Goal: Task Accomplishment & Management: Manage account settings

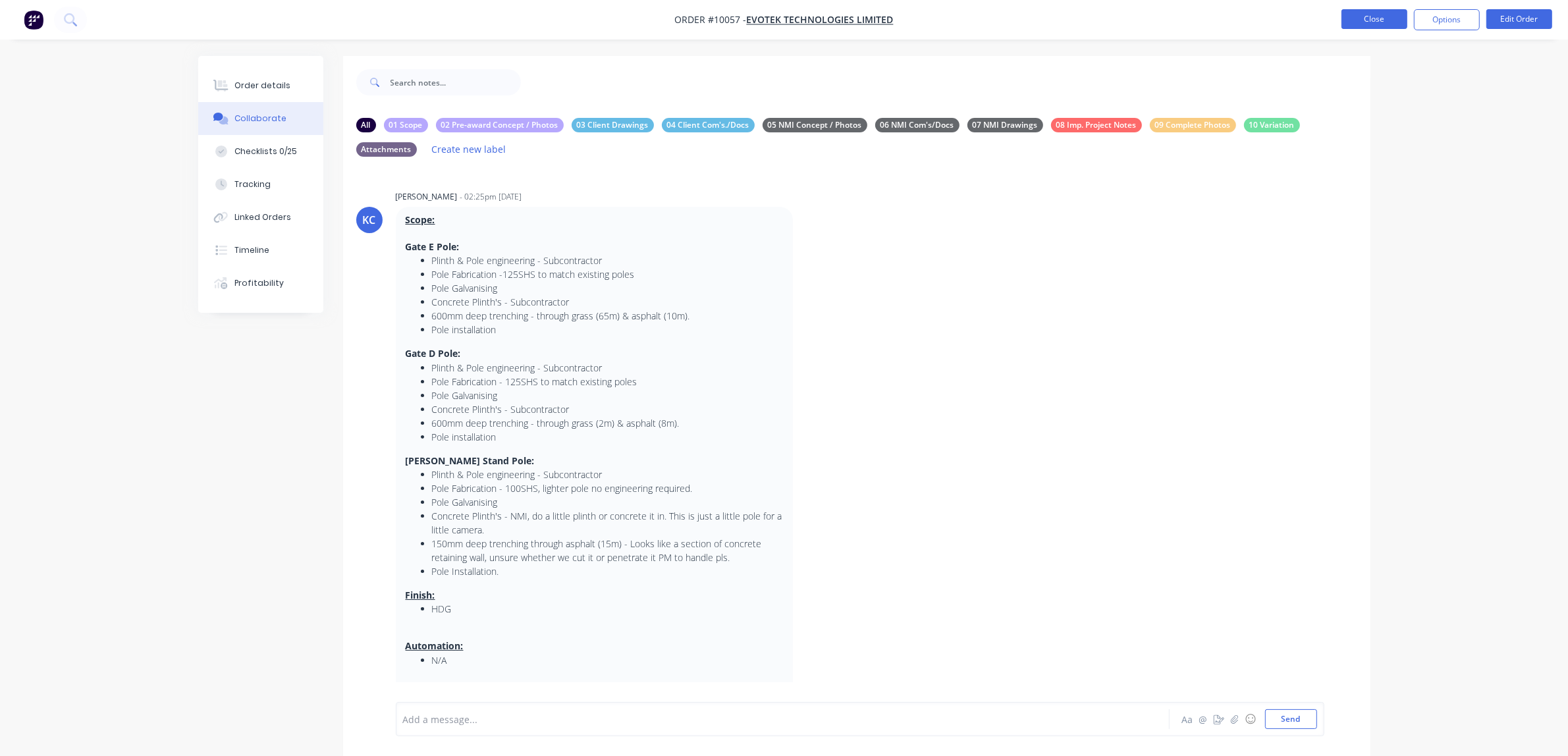
click at [1376, 20] on button "Close" at bounding box center [1374, 19] width 66 height 20
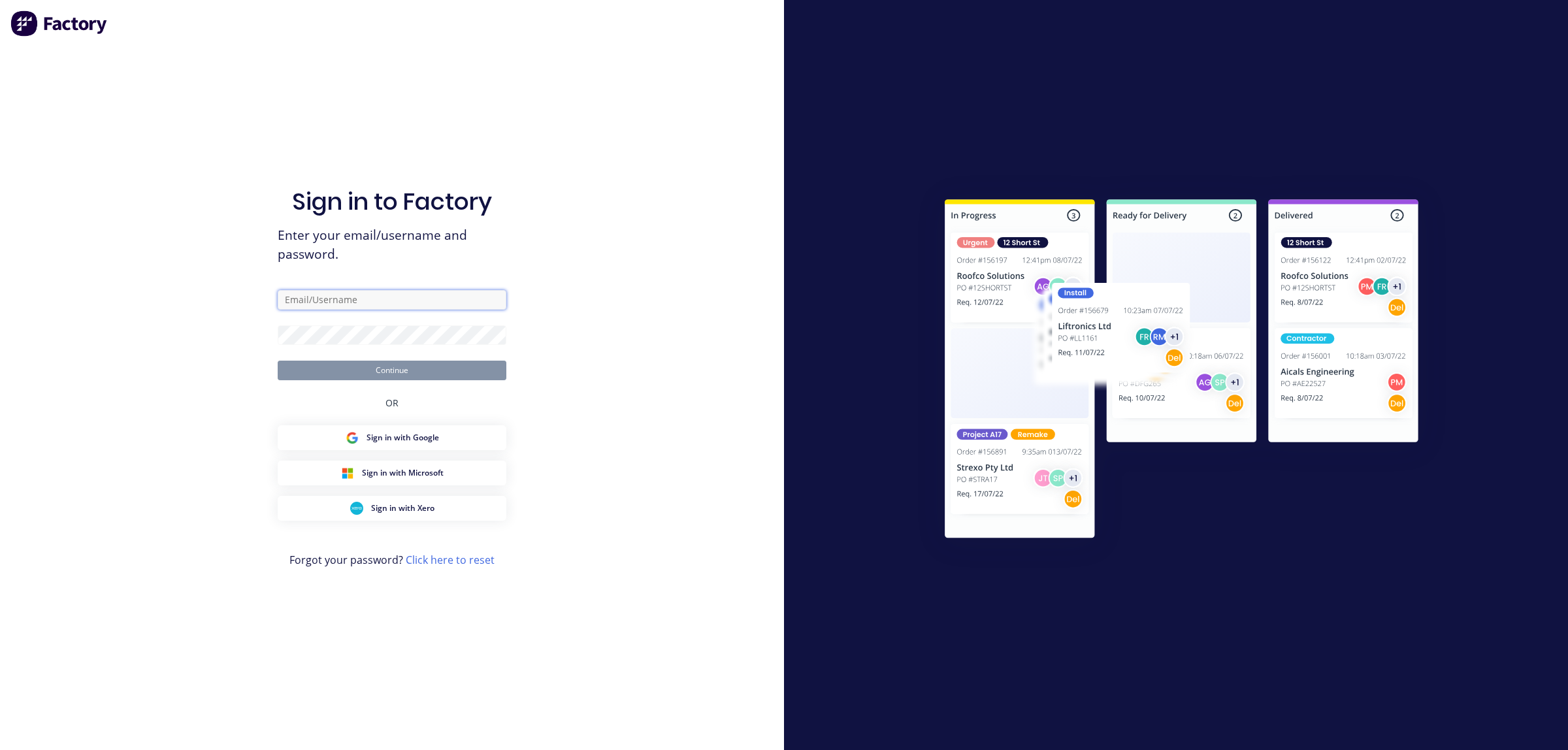
type input "[EMAIL_ADDRESS][PERSON_NAME][DOMAIN_NAME]"
click at [385, 368] on button "Continue" at bounding box center [391, 371] width 229 height 20
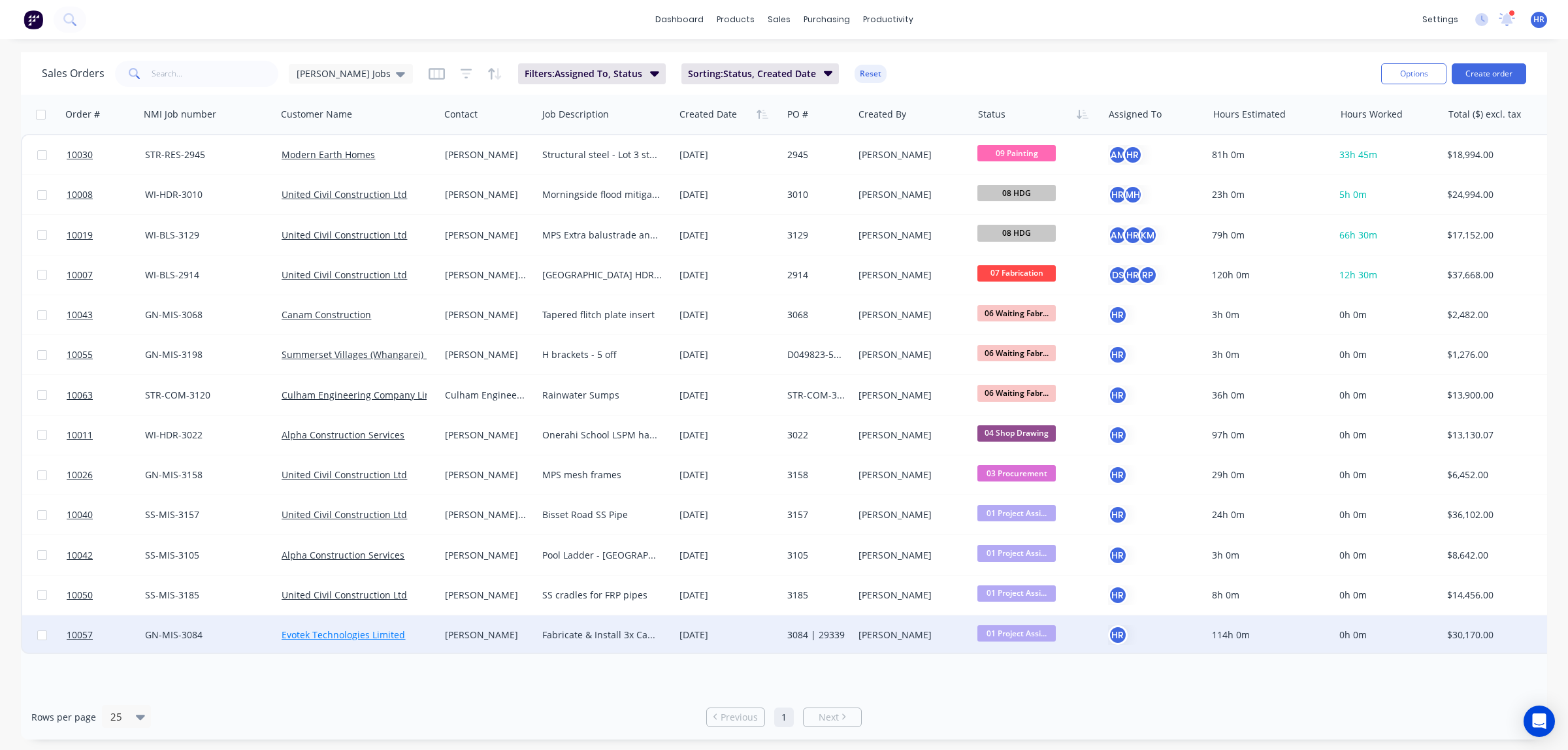
click at [375, 638] on link "Evotek Technologies Limited" at bounding box center [343, 635] width 124 height 13
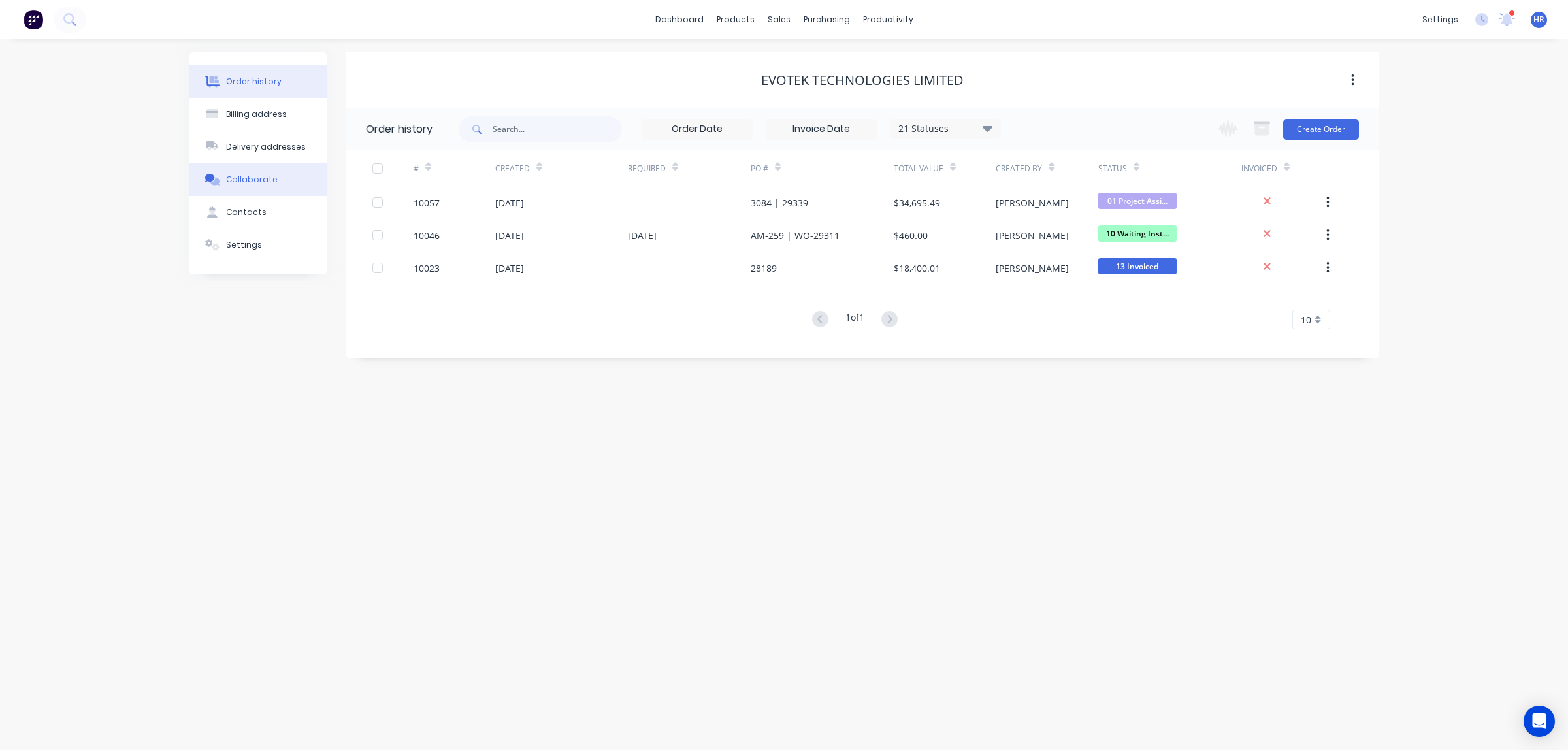
click at [240, 183] on div "Collaborate" at bounding box center [252, 179] width 52 height 12
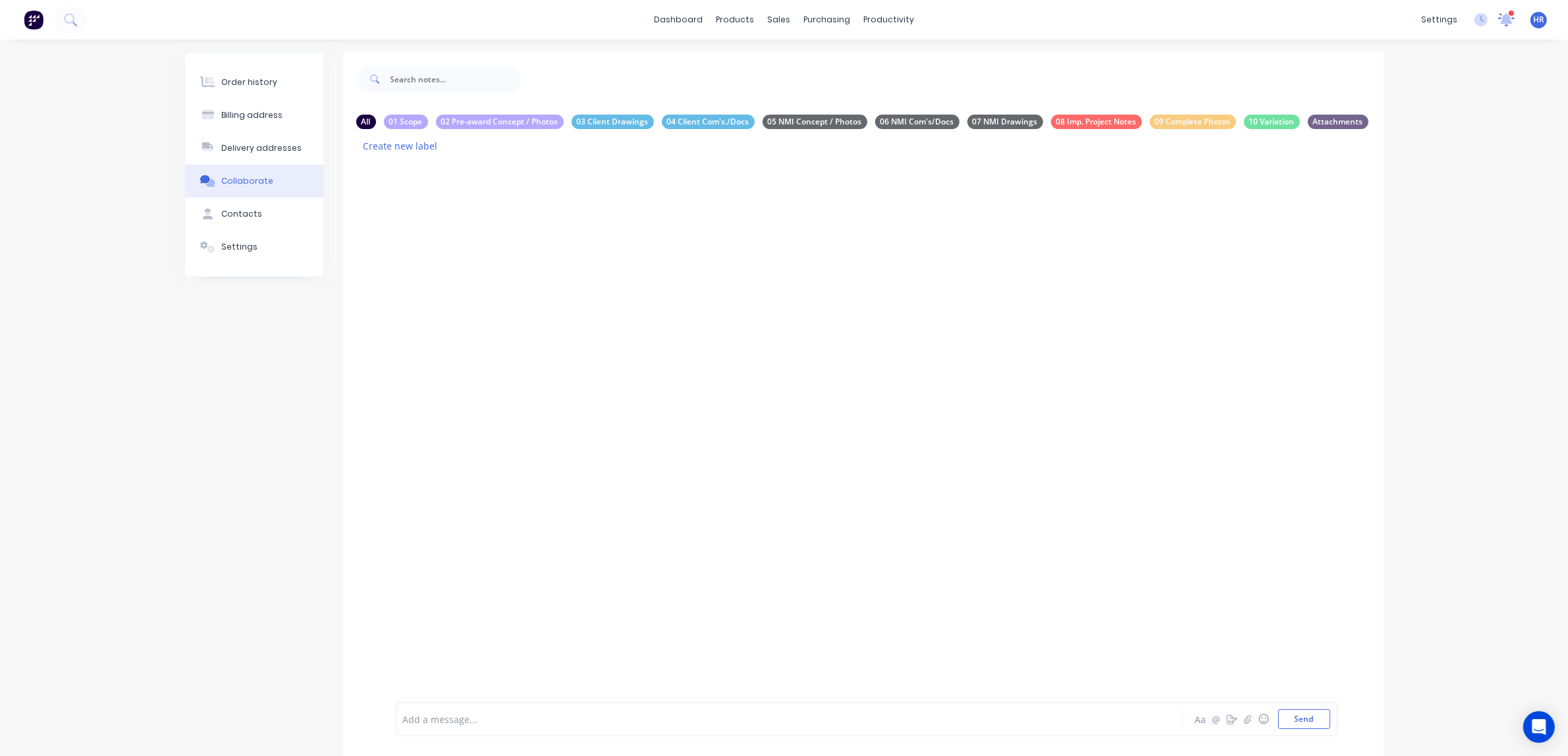
click at [1511, 17] on icon at bounding box center [1506, 19] width 16 height 13
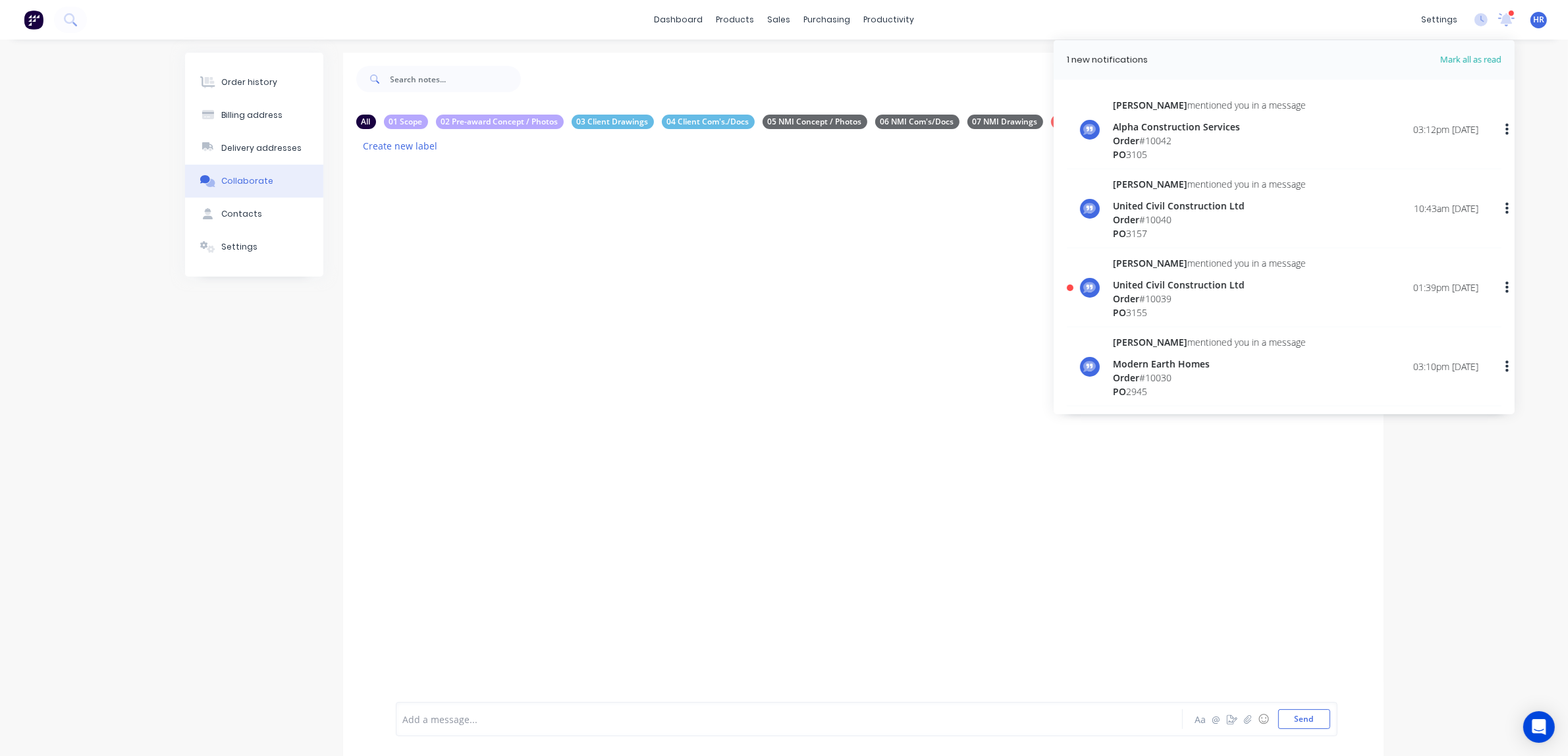
click at [664, 382] on div at bounding box center [863, 442] width 1040 height 557
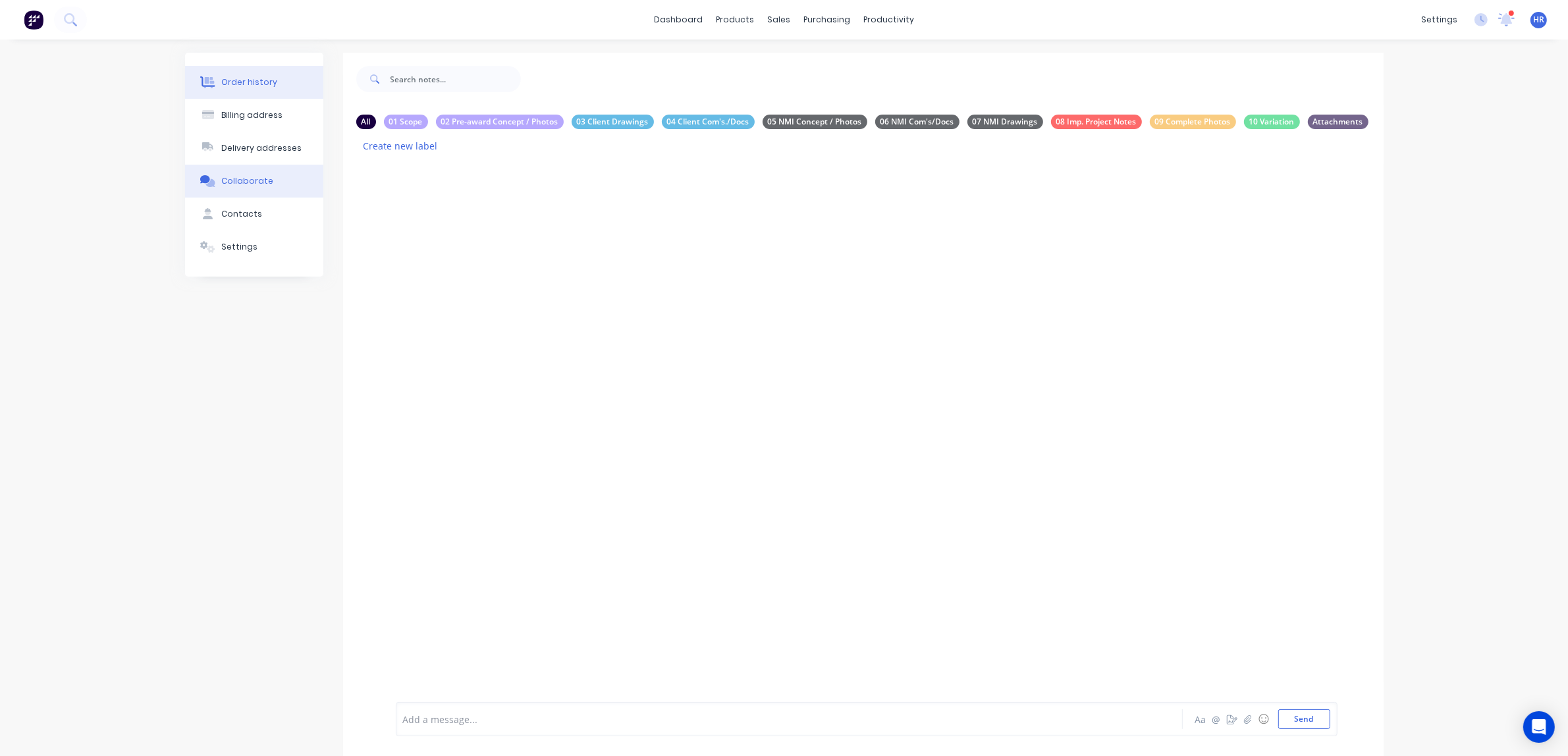
click at [263, 86] on div "Order history" at bounding box center [250, 83] width 56 height 12
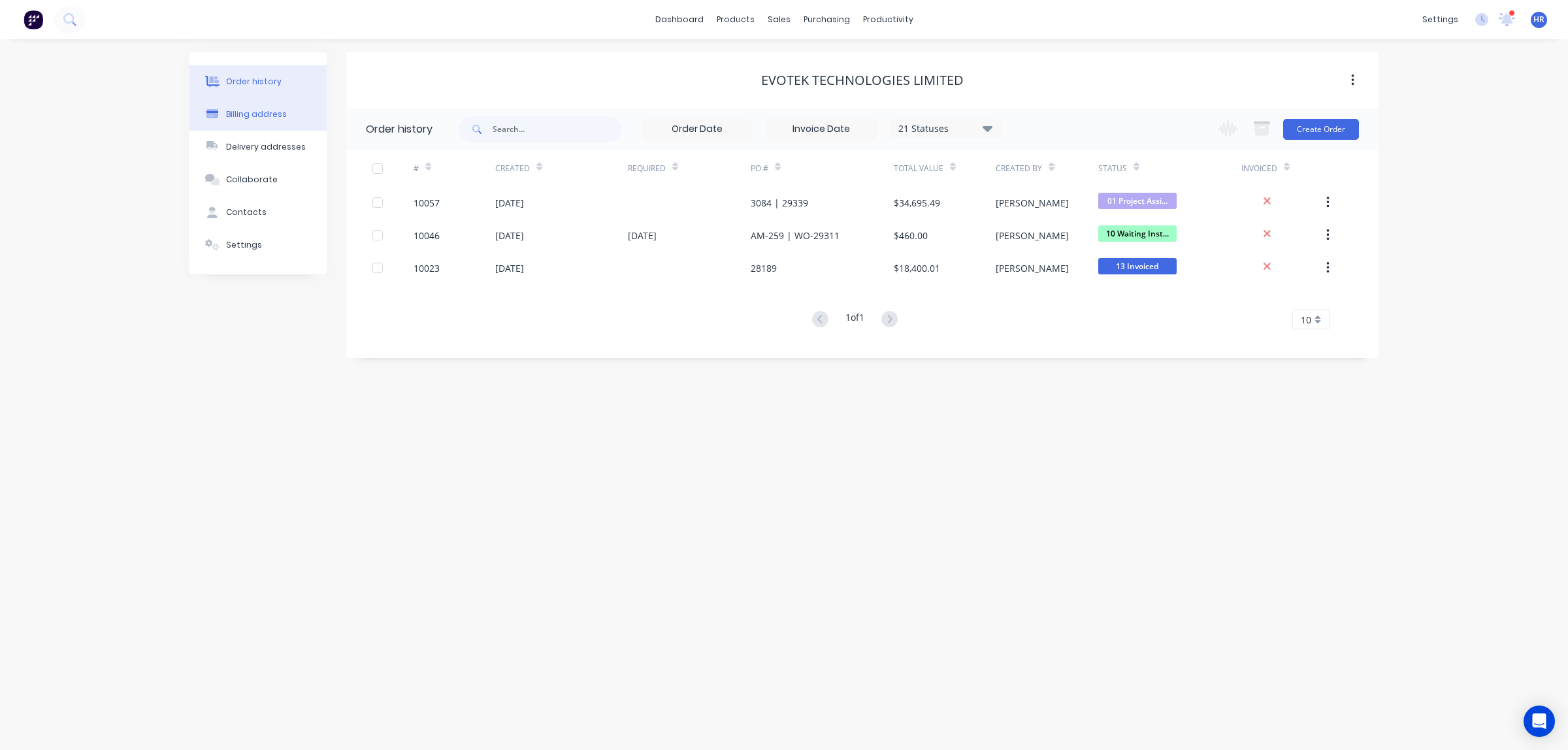
click at [265, 121] on button "Billing address" at bounding box center [258, 114] width 138 height 33
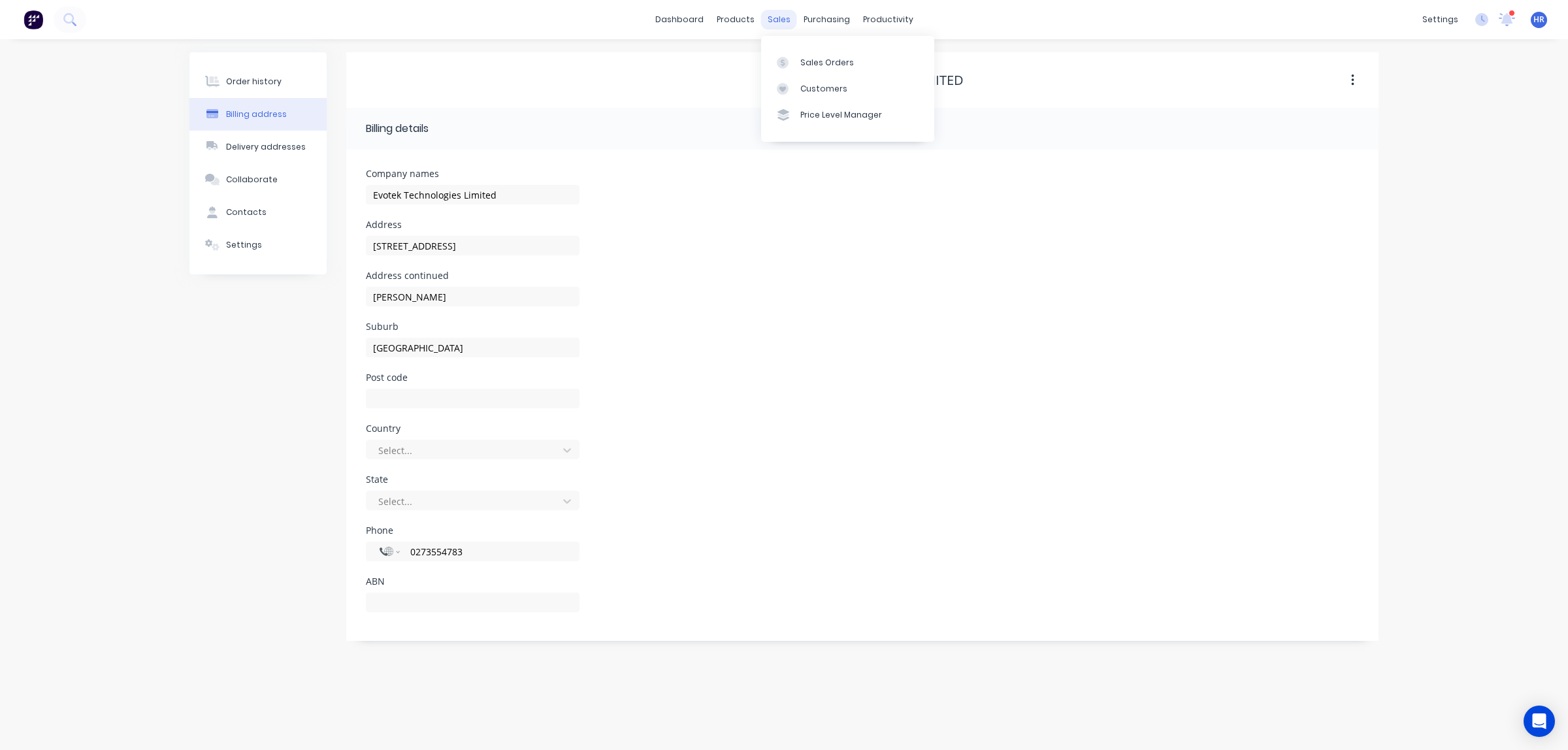
click at [779, 20] on div "sales" at bounding box center [779, 20] width 36 height 20
click at [795, 62] on div at bounding box center [786, 62] width 20 height 12
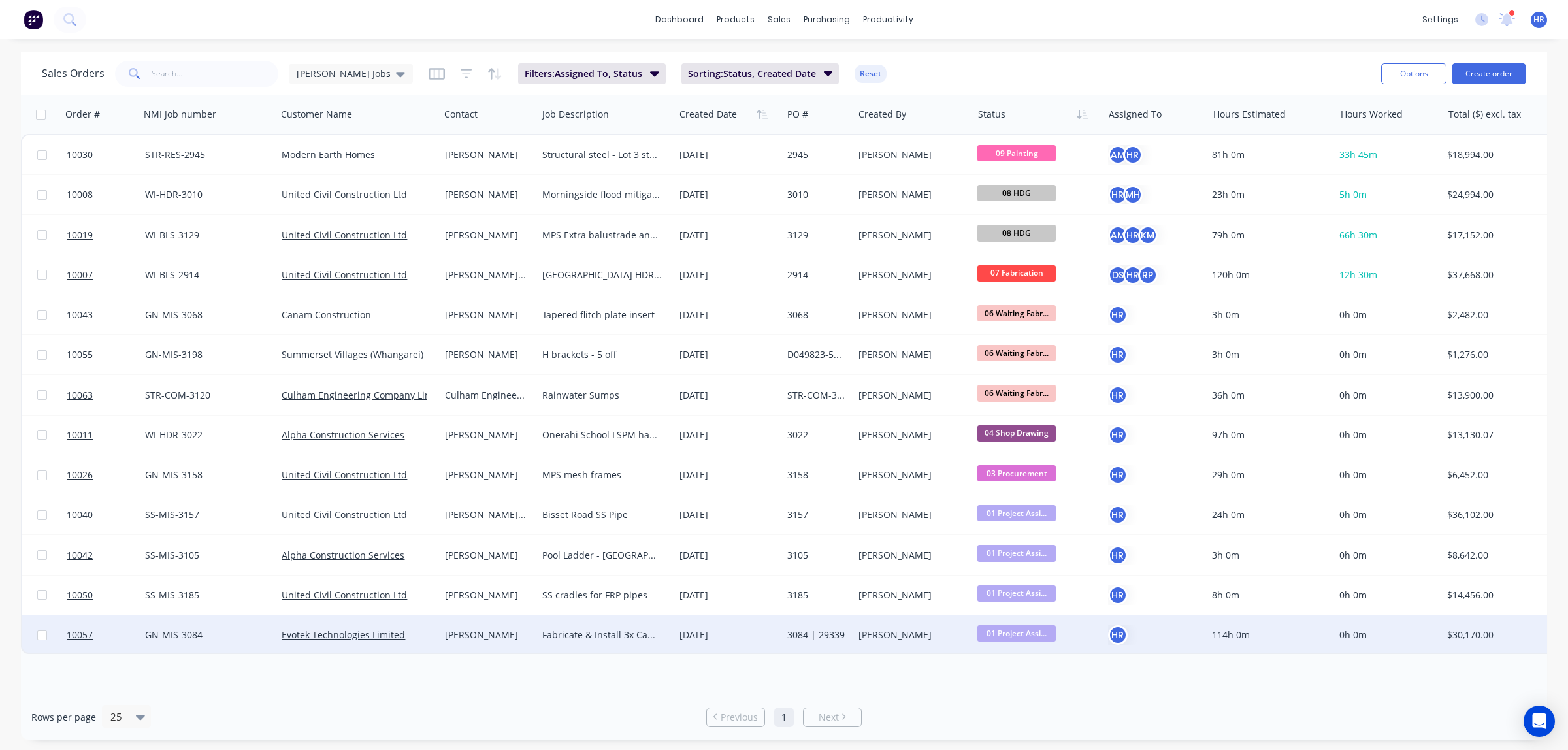
click at [463, 637] on div "[PERSON_NAME]" at bounding box center [486, 635] width 83 height 13
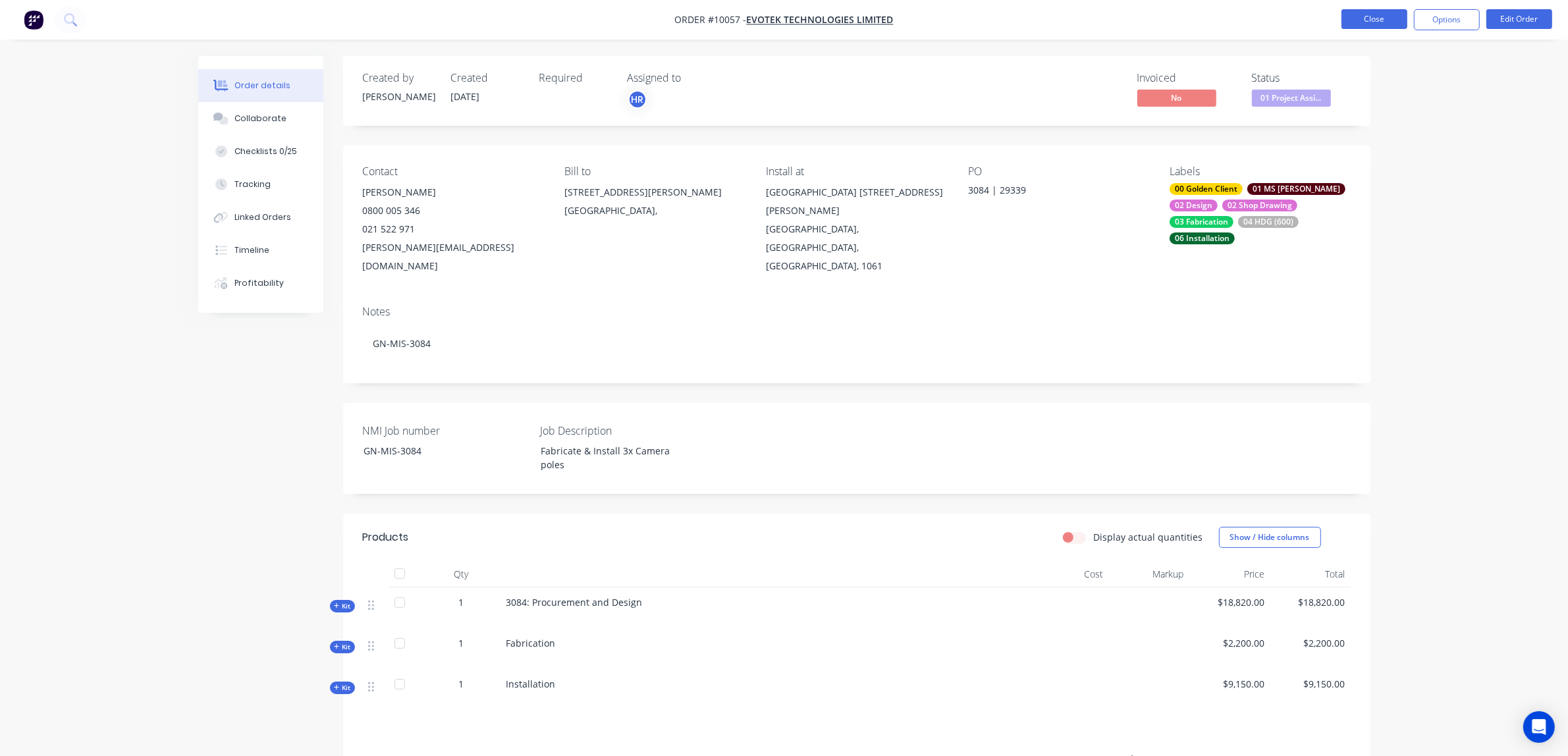
click at [1391, 20] on button "Close" at bounding box center [1374, 19] width 66 height 20
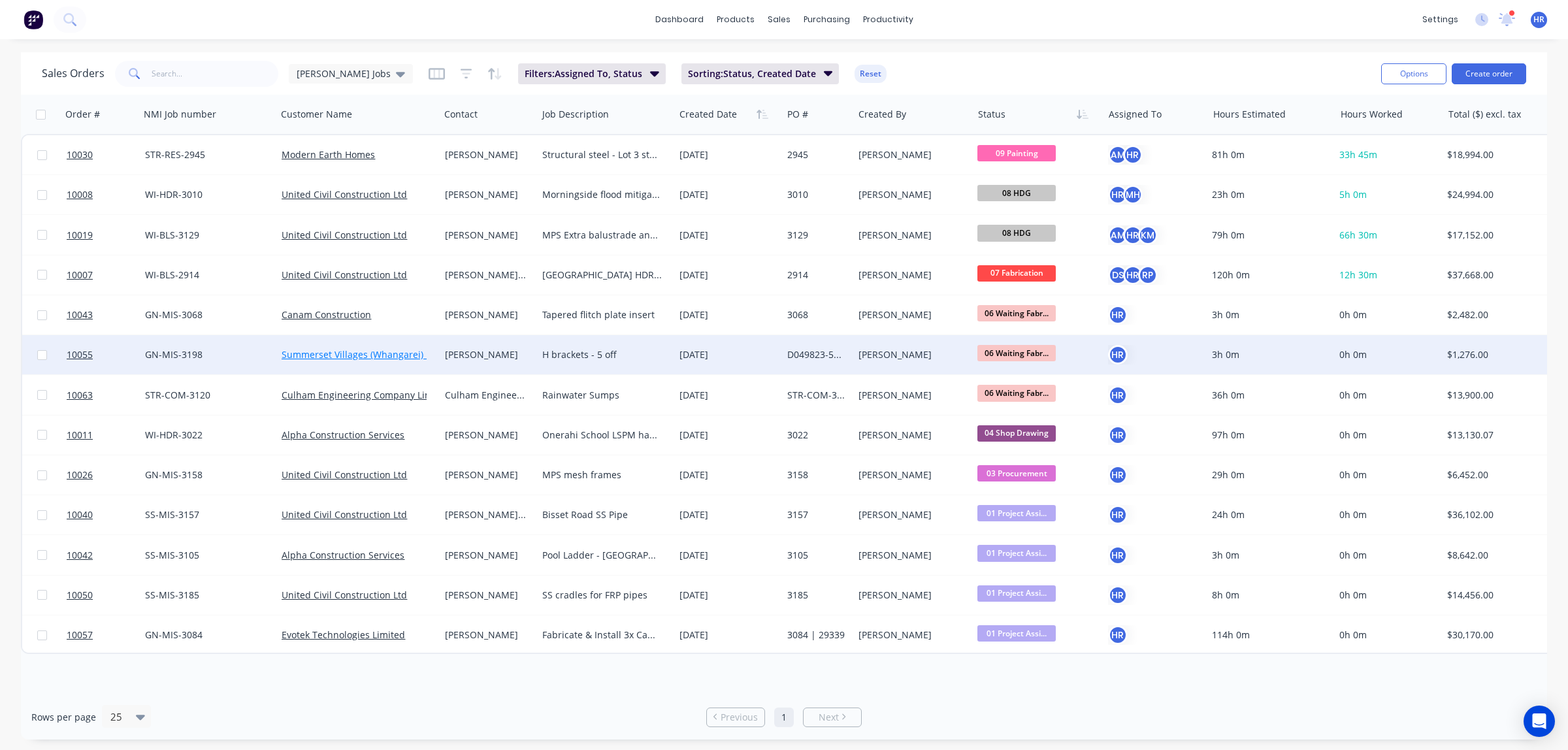
click at [372, 351] on link "Summerset Villages (Whangarei) Limited" at bounding box center [369, 355] width 177 height 13
click at [563, 358] on div "H brackets - 5 off" at bounding box center [601, 355] width 120 height 13
click at [491, 355] on div "[PERSON_NAME]" at bounding box center [486, 355] width 83 height 13
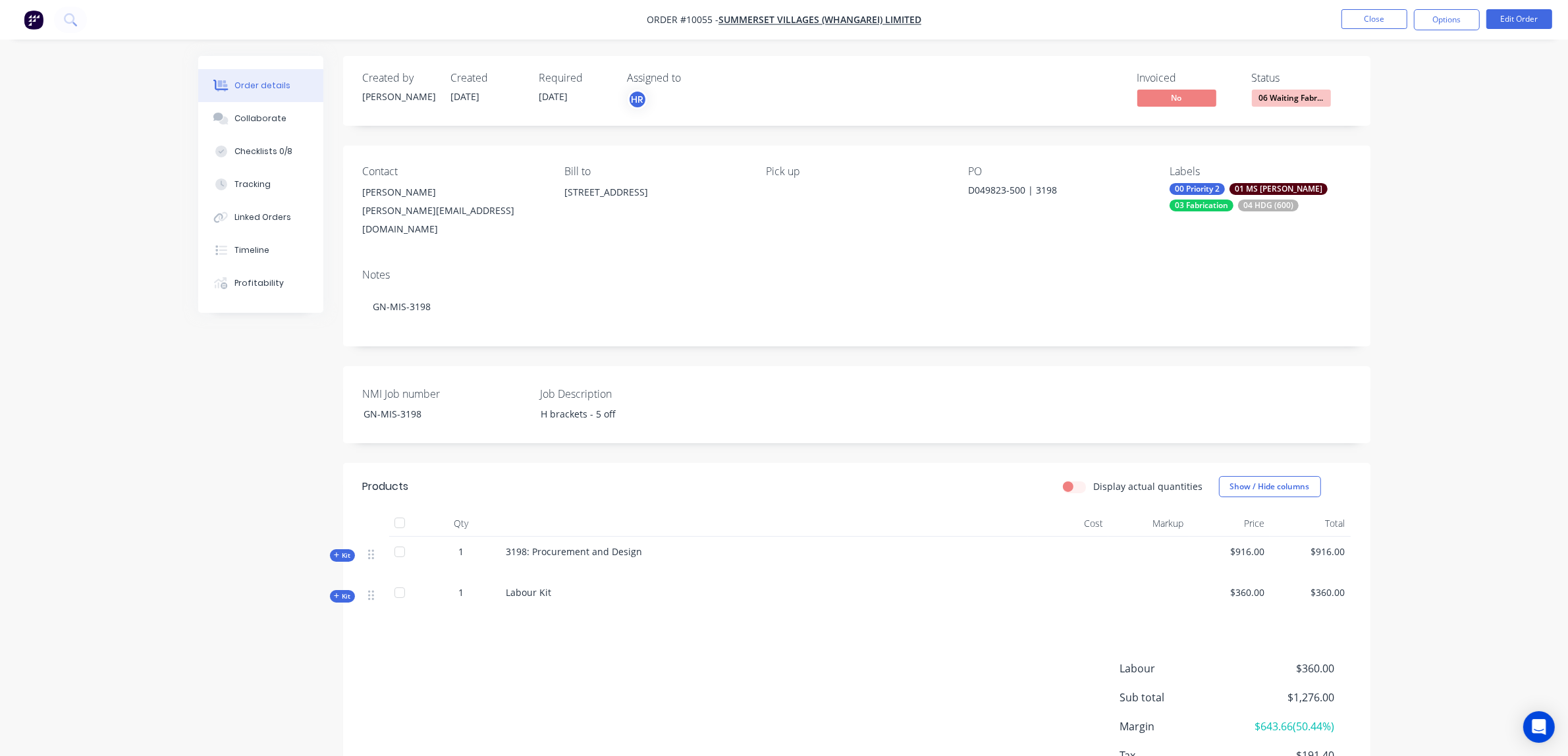
click at [341, 550] on span "Kit" at bounding box center [341, 555] width 17 height 10
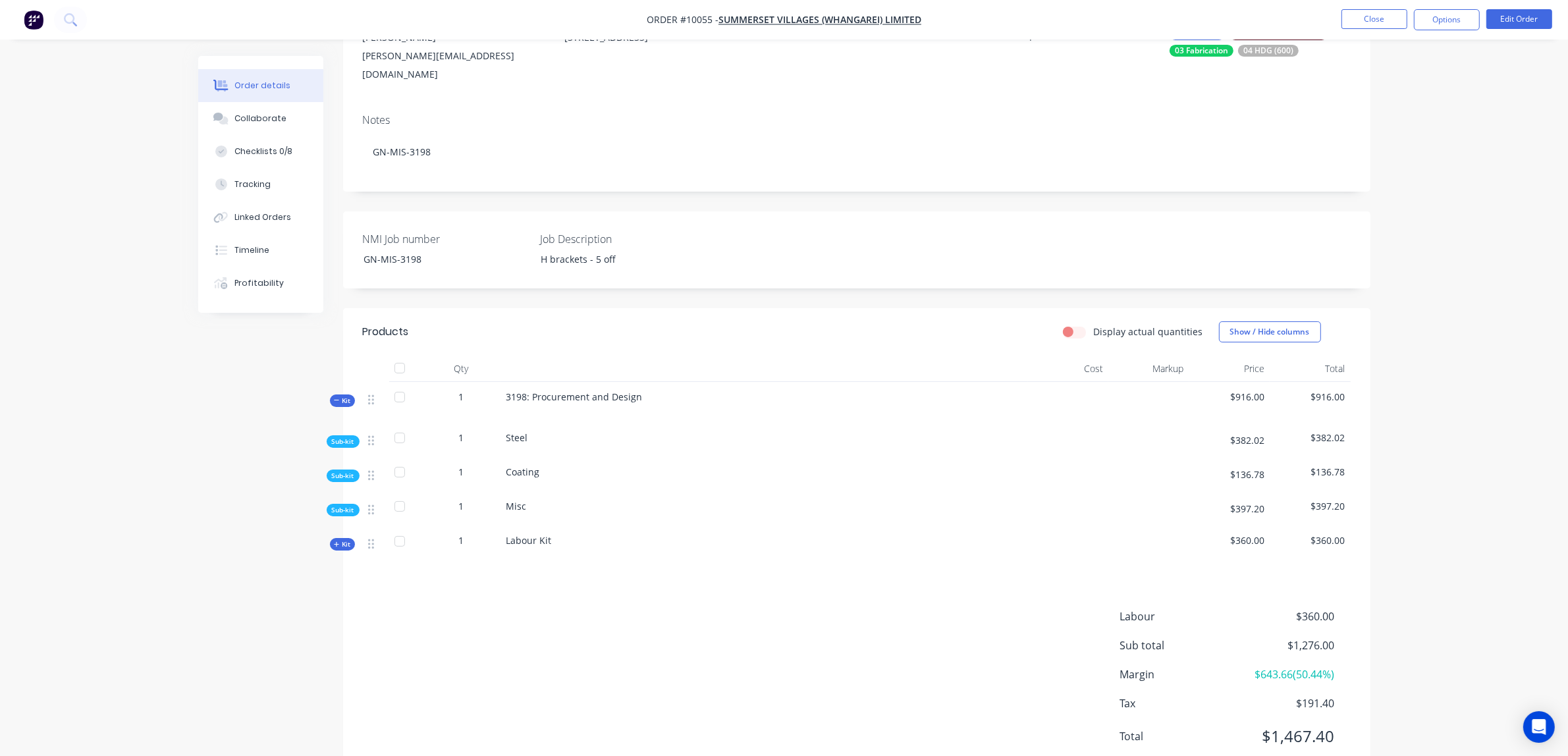
scroll to position [165, 0]
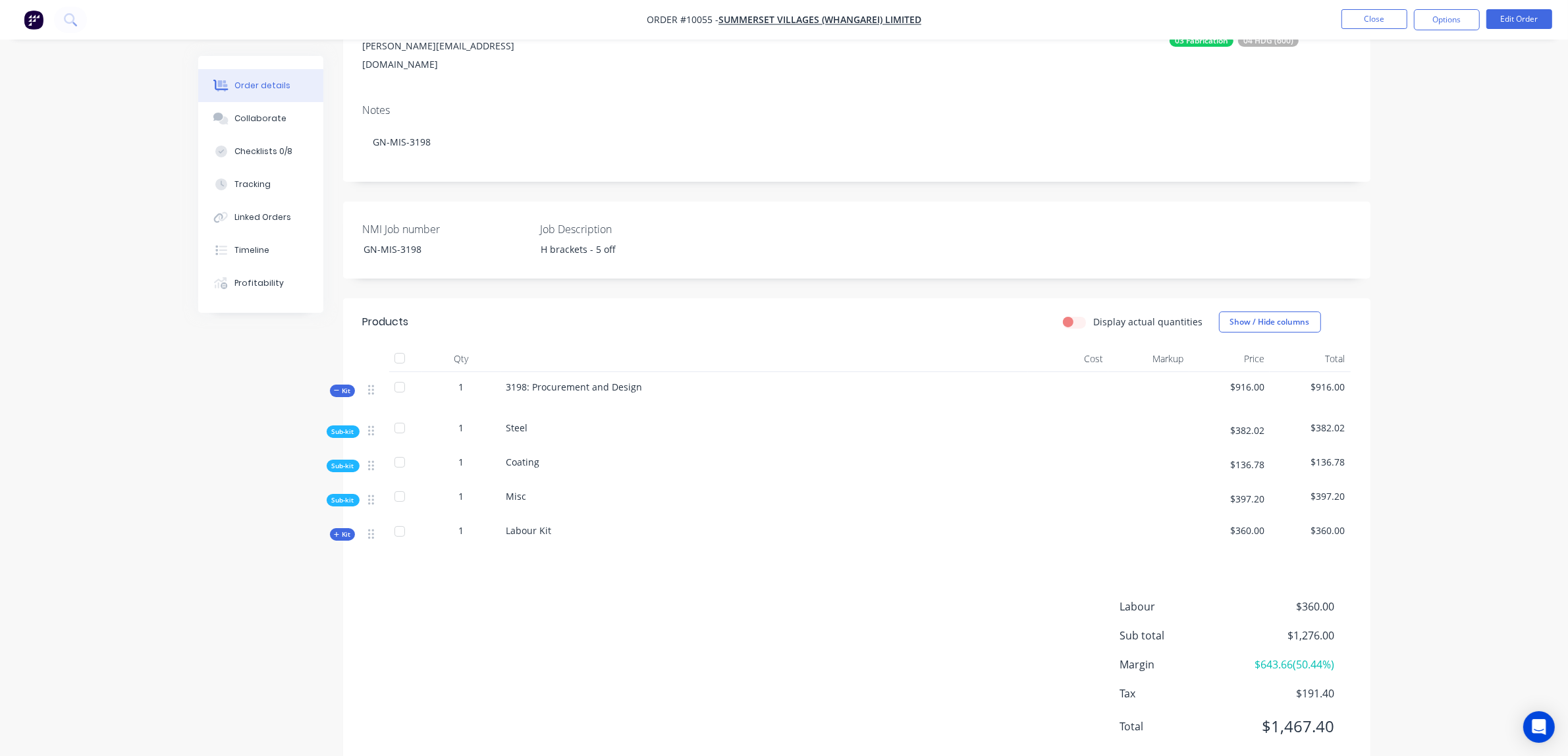
click at [395, 415] on div at bounding box center [399, 428] width 26 height 26
click at [370, 494] on icon at bounding box center [371, 500] width 6 height 12
click at [353, 494] on div "Sub-kit" at bounding box center [342, 500] width 33 height 13
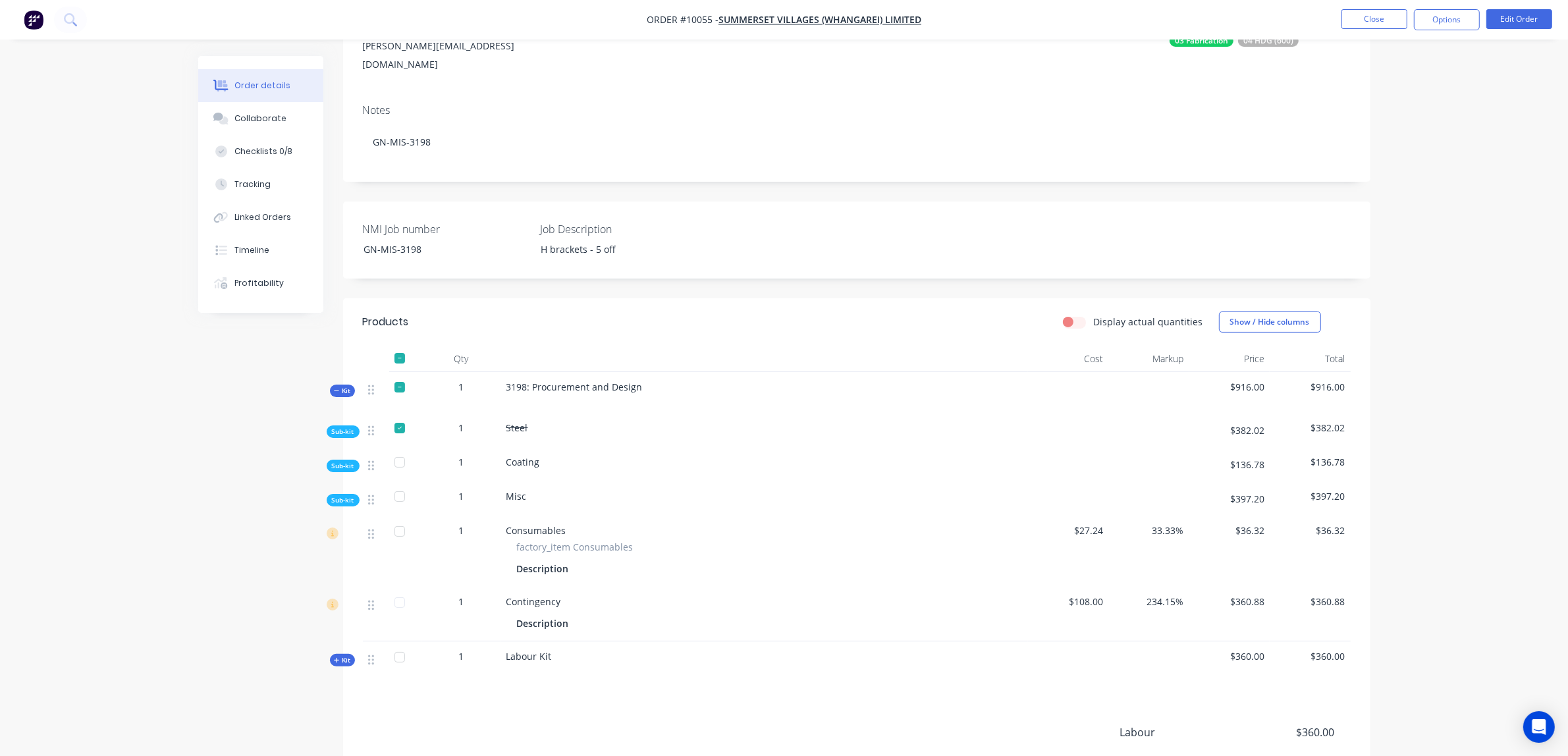
click at [349, 461] on span "Sub-kit" at bounding box center [342, 466] width 22 height 10
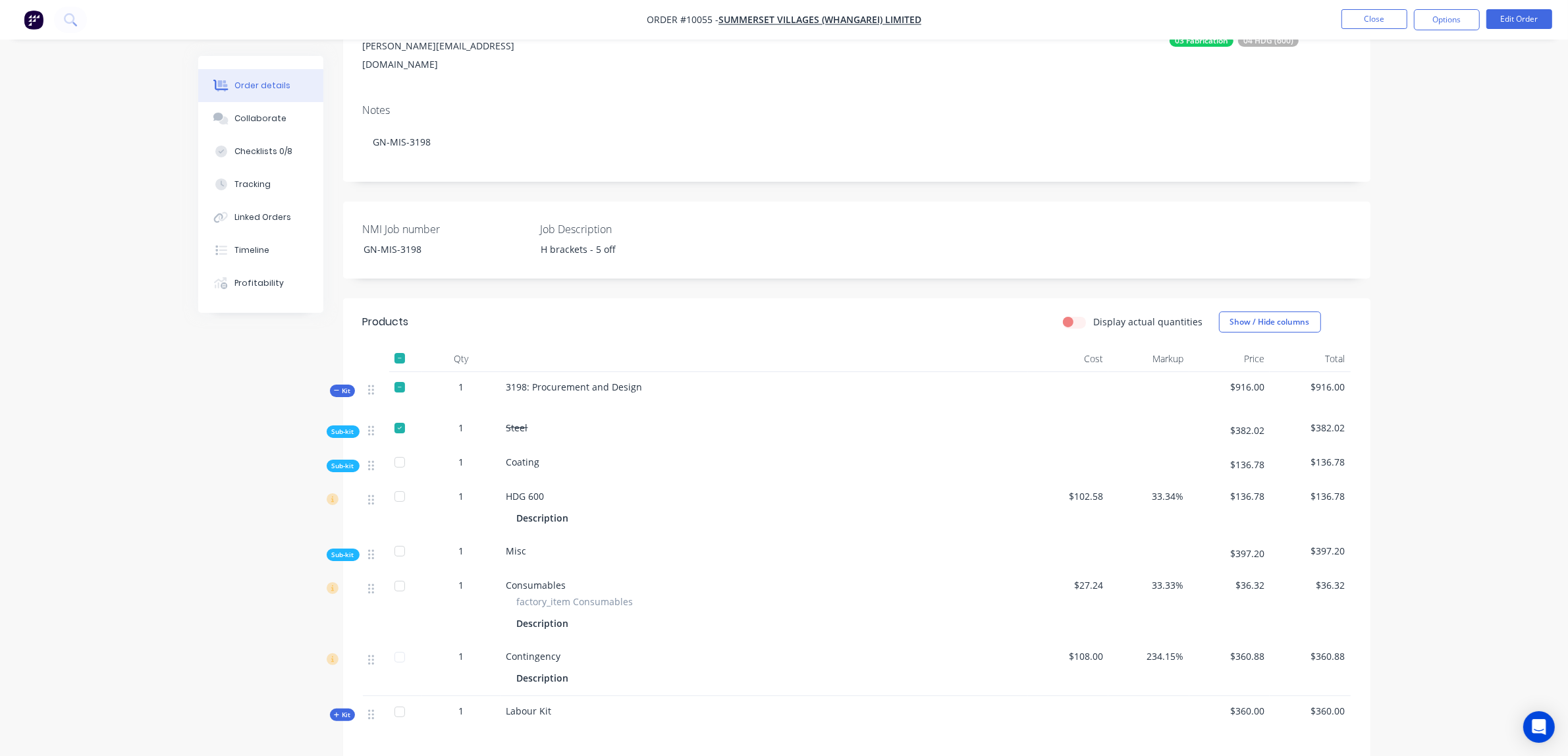
click at [345, 426] on span "Sub-kit" at bounding box center [342, 431] width 22 height 10
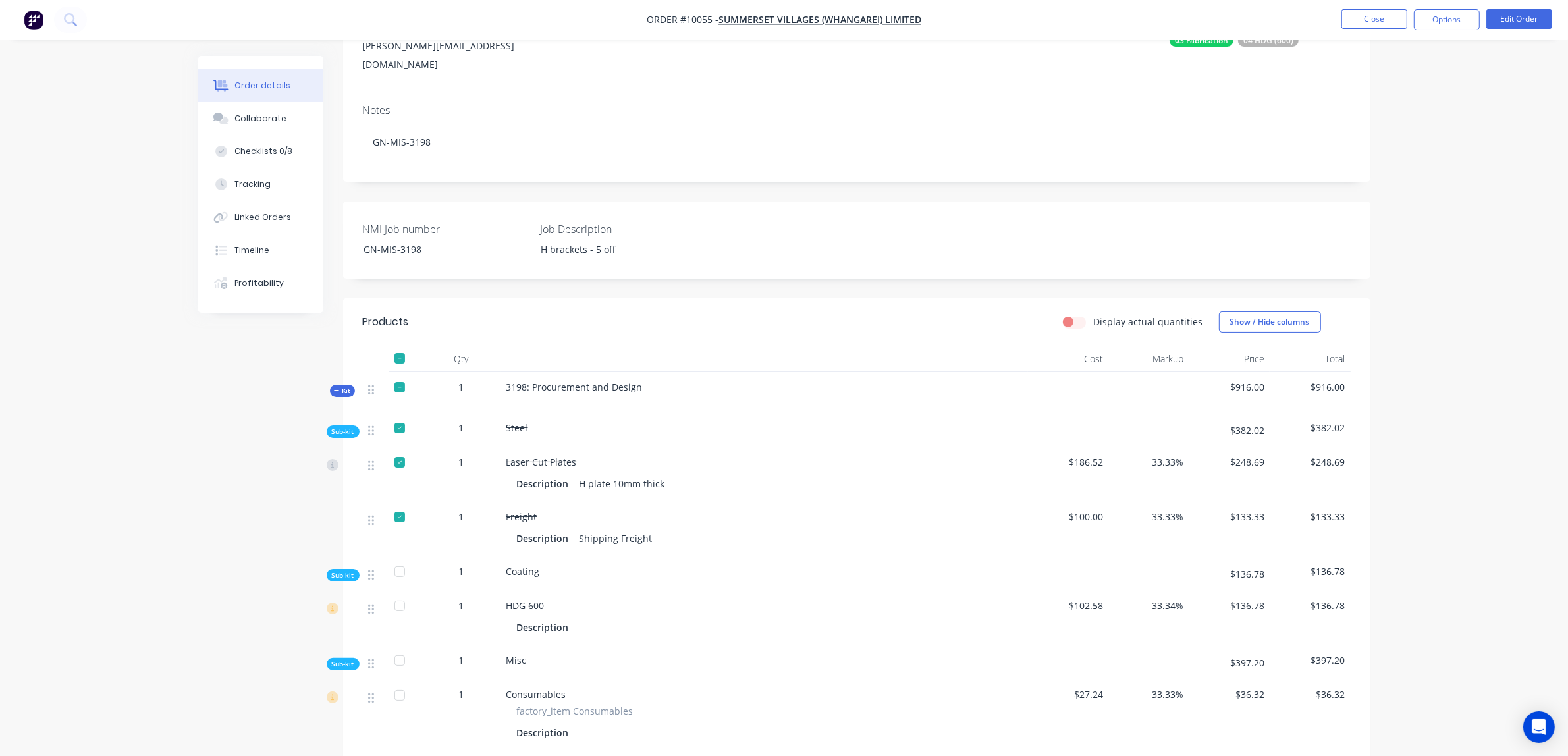
click at [339, 426] on span "Sub-kit" at bounding box center [342, 431] width 22 height 10
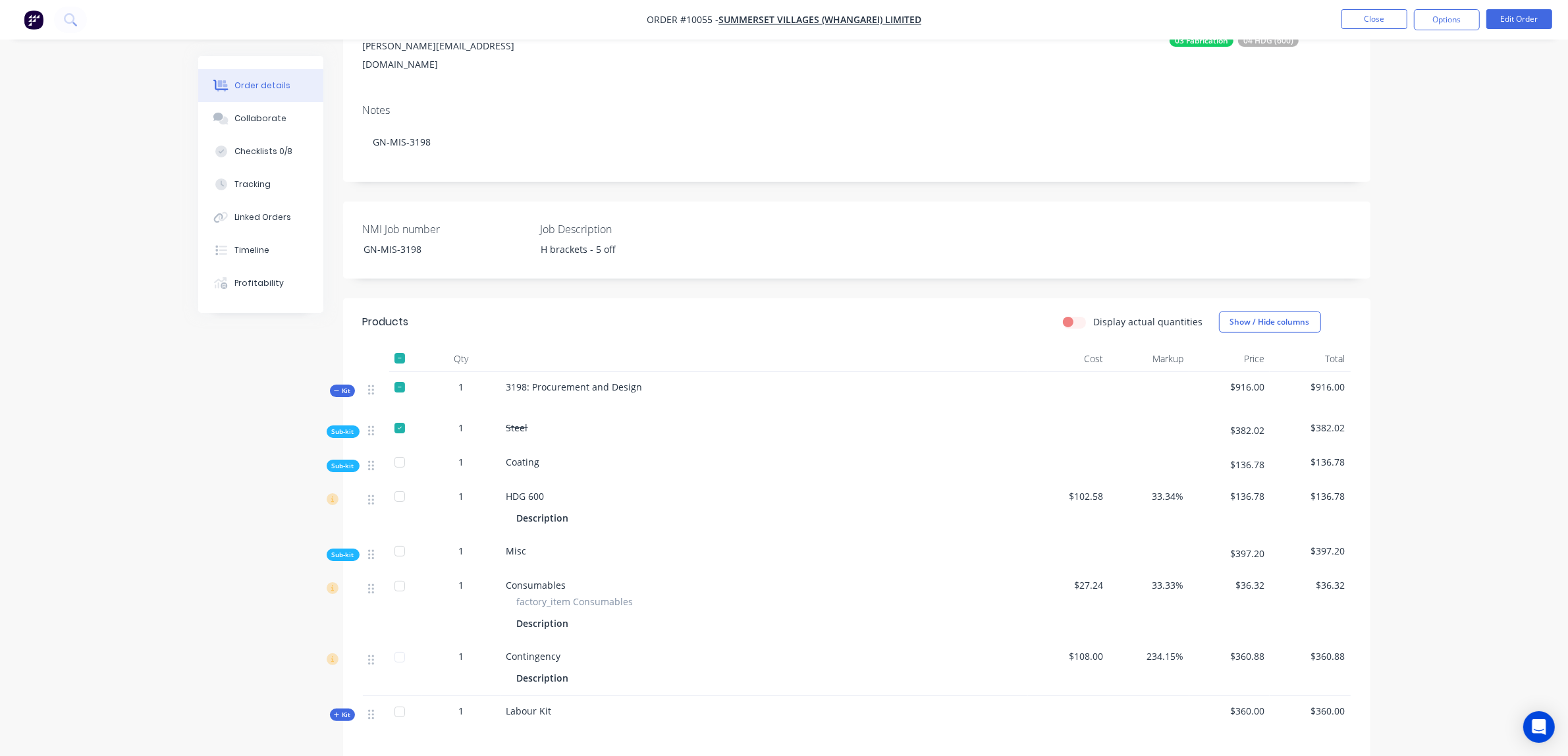
click at [337, 461] on span "Sub-kit" at bounding box center [342, 466] width 22 height 10
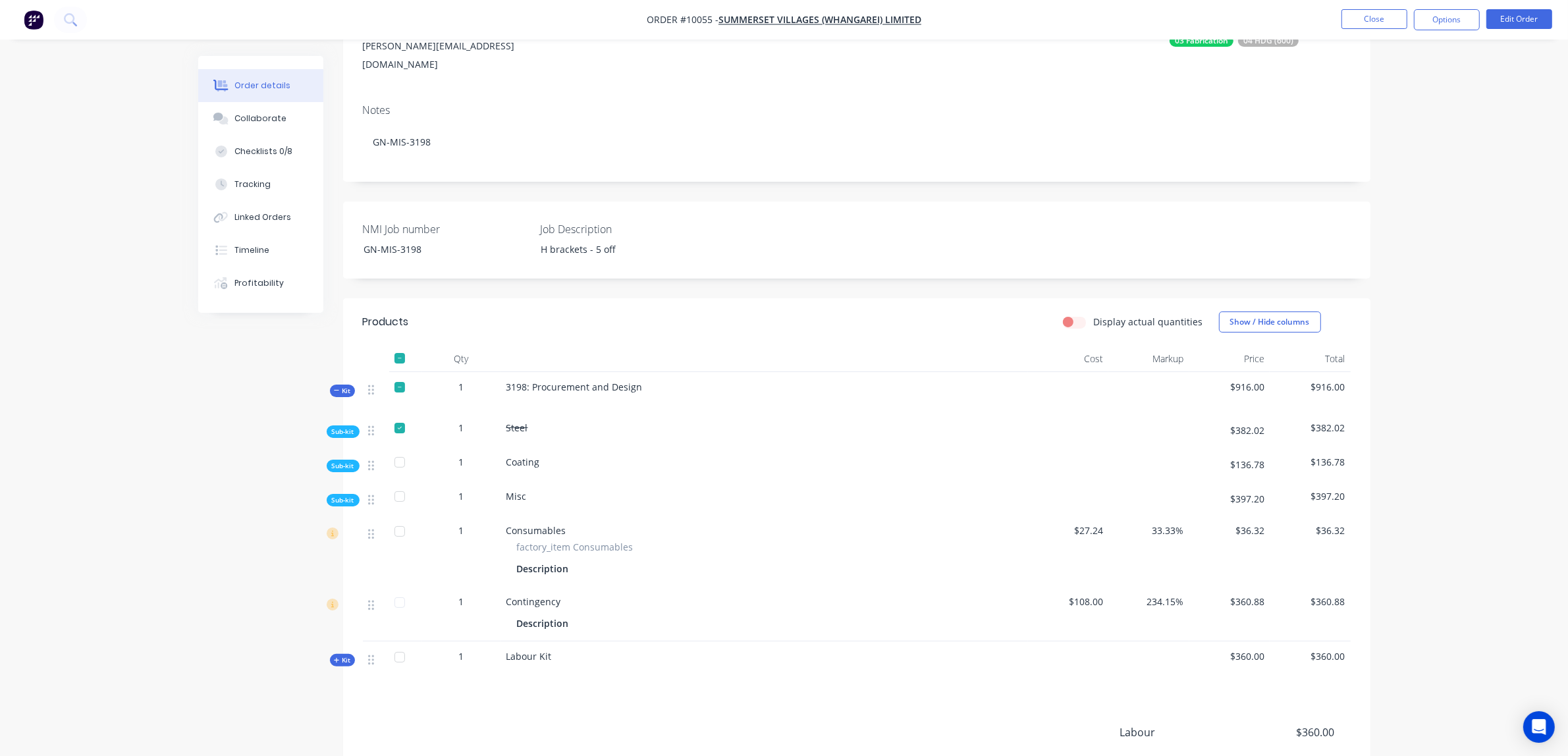
click at [331, 495] on span "Sub-kit" at bounding box center [342, 500] width 22 height 10
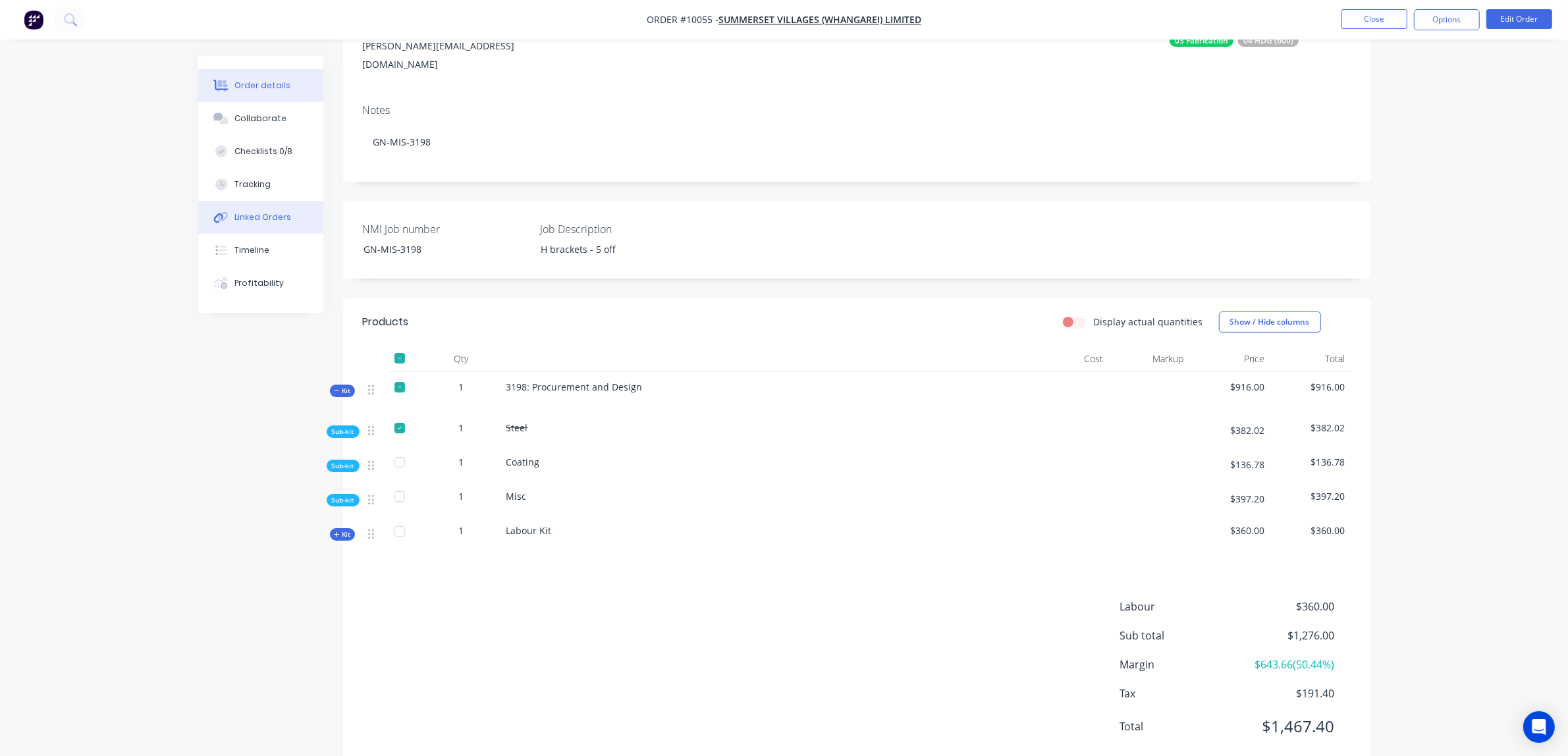
click at [288, 218] on button "Linked Orders" at bounding box center [261, 217] width 125 height 33
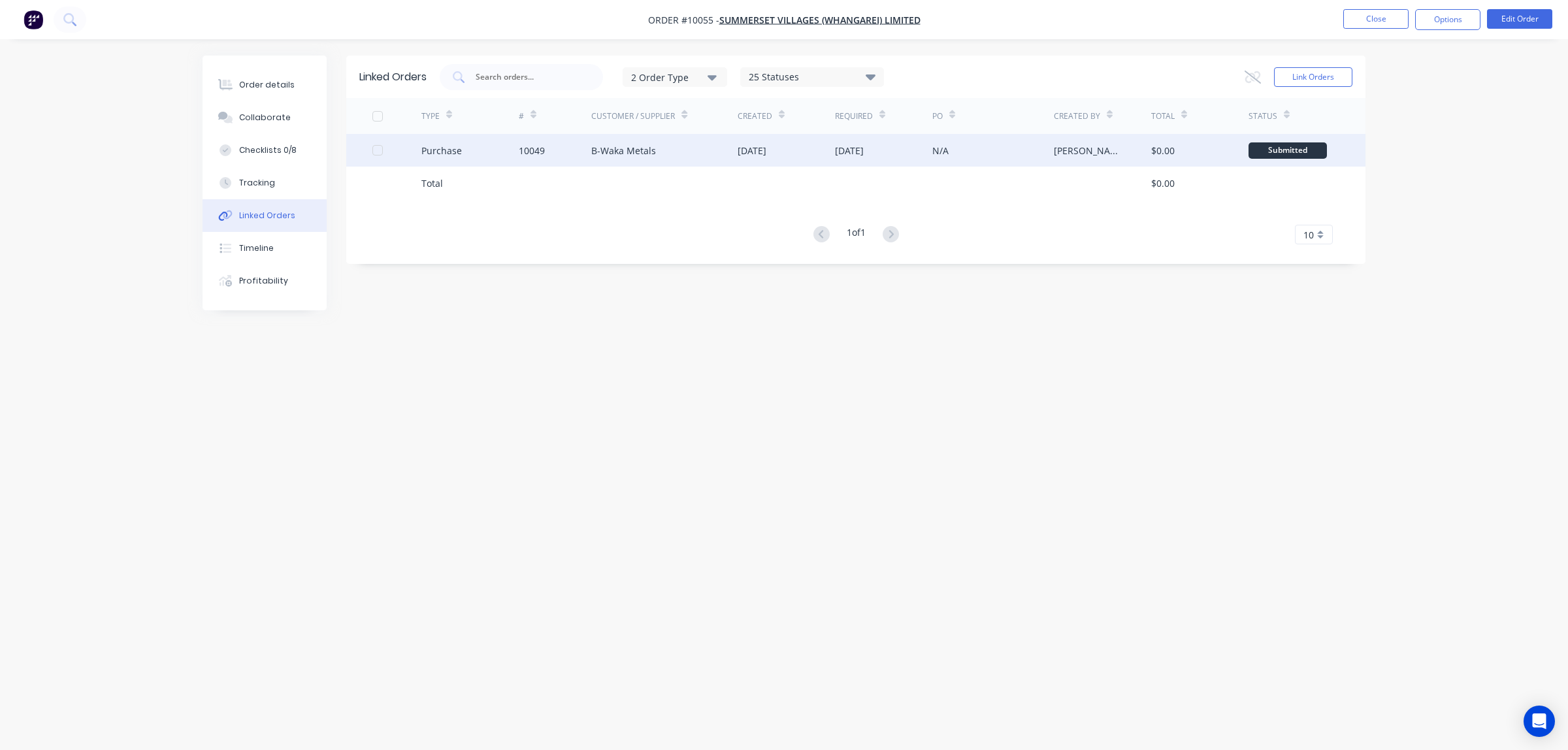
click at [632, 159] on div "B-Waka Metals" at bounding box center [665, 150] width 147 height 33
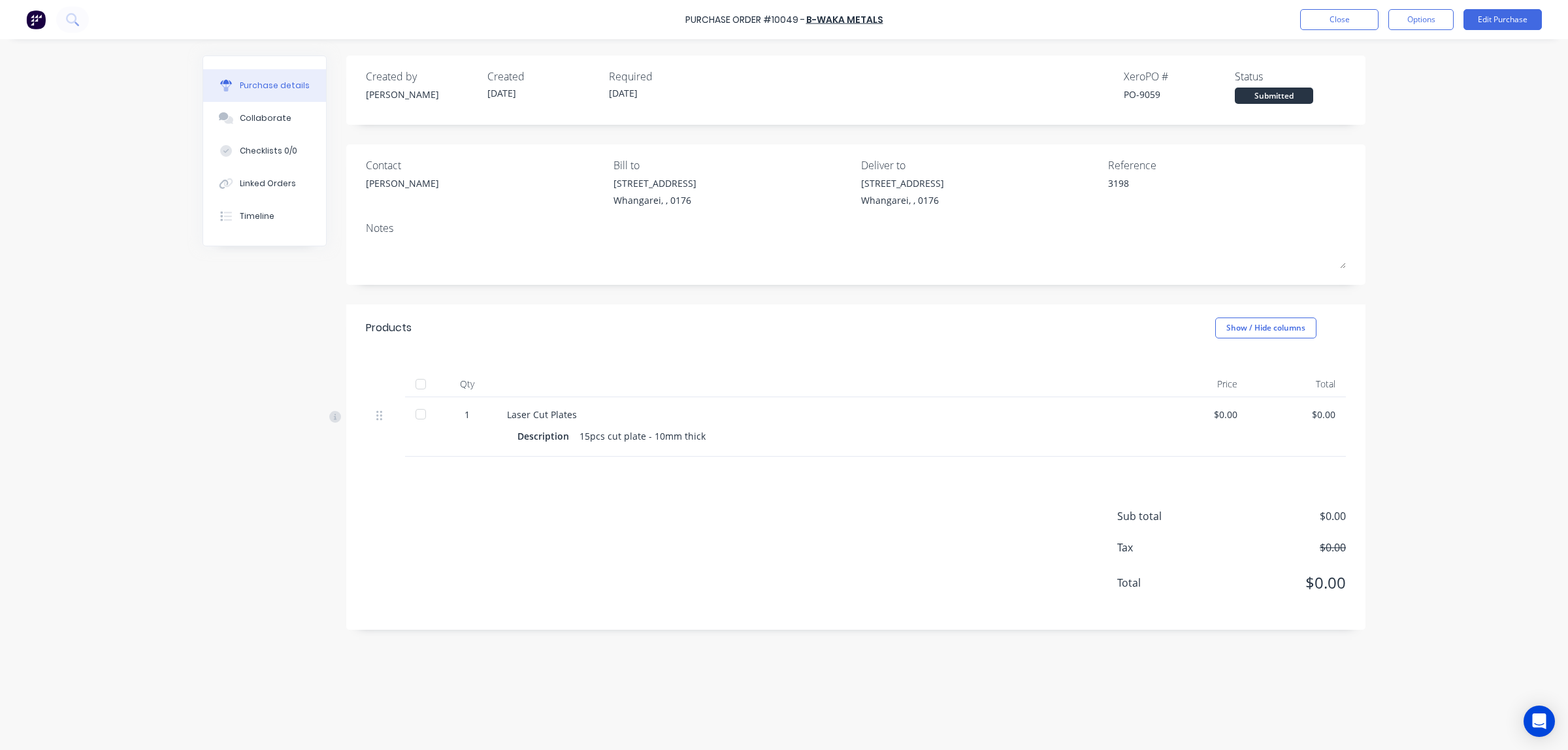
type textarea "x"
